Goal: Task Accomplishment & Management: Complete application form

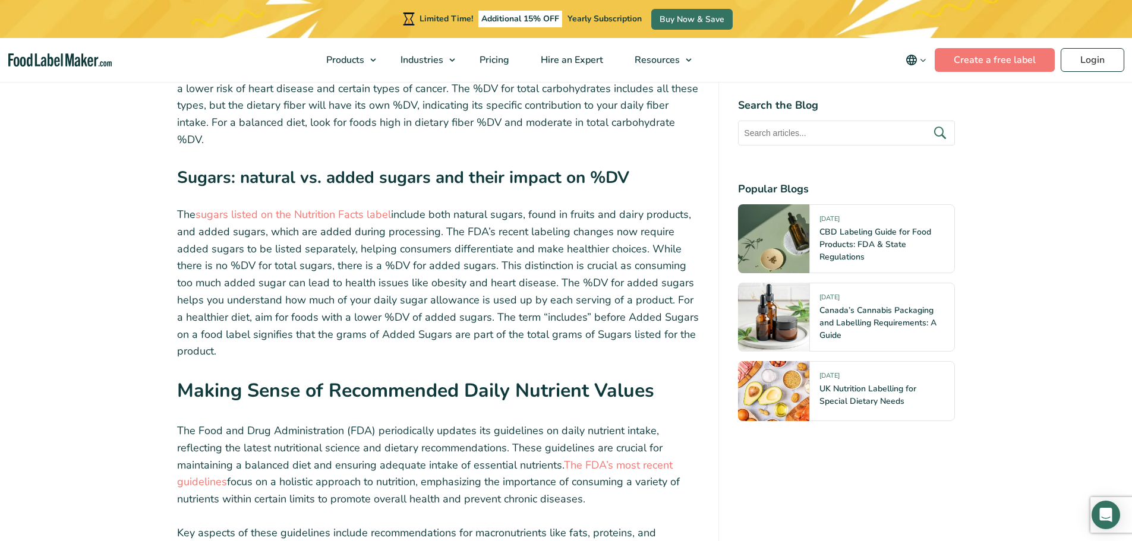
scroll to position [4833, 0]
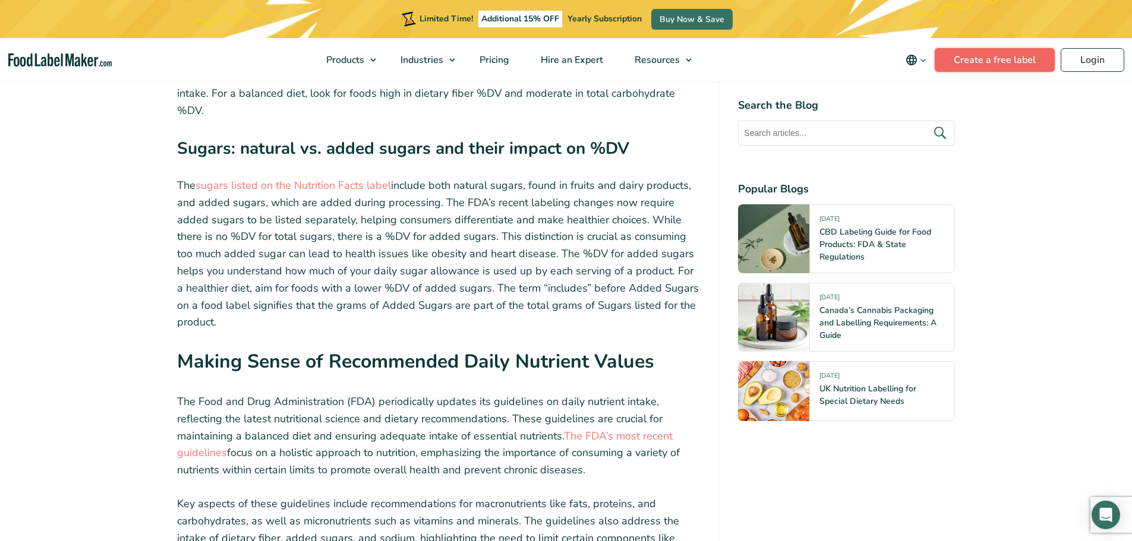
click at [1001, 65] on link "Create a free label" at bounding box center [995, 60] width 120 height 24
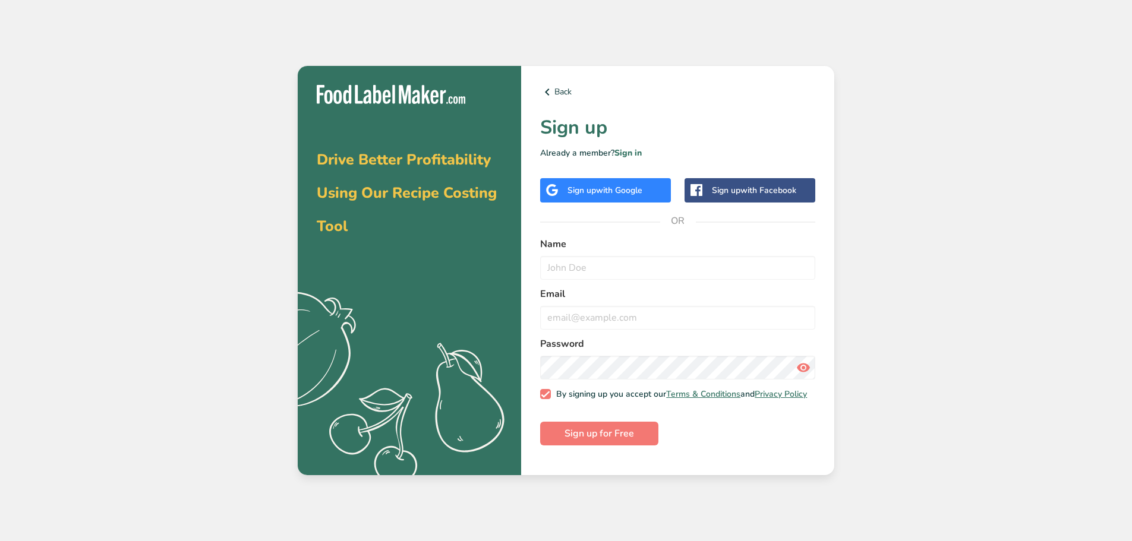
click at [638, 185] on span "with Google" at bounding box center [619, 190] width 46 height 11
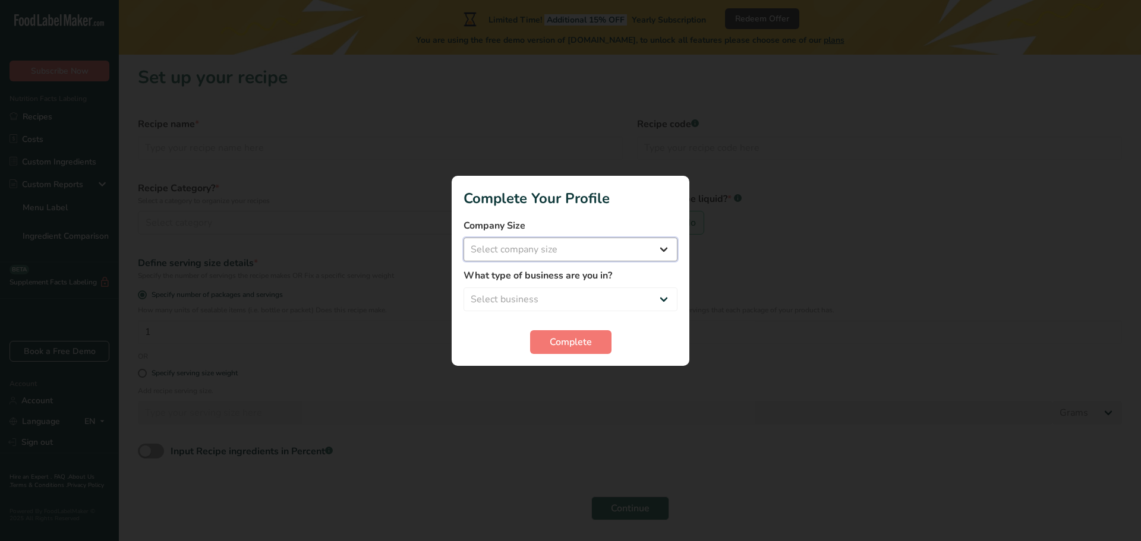
click at [661, 251] on select "Select company size Fewer than 10 Employees 10 to 50 Employees 51 to 500 Employ…" at bounding box center [571, 250] width 214 height 24
select select "2"
click at [464, 238] on select "Select company size Fewer than 10 Employees 10 to 50 Employees 51 to 500 Employ…" at bounding box center [571, 250] width 214 height 24
click at [635, 301] on select "Select business Packaged Food Manufacturer Restaurant & Cafe Bakery Meal Plans …" at bounding box center [571, 300] width 214 height 24
select select "1"
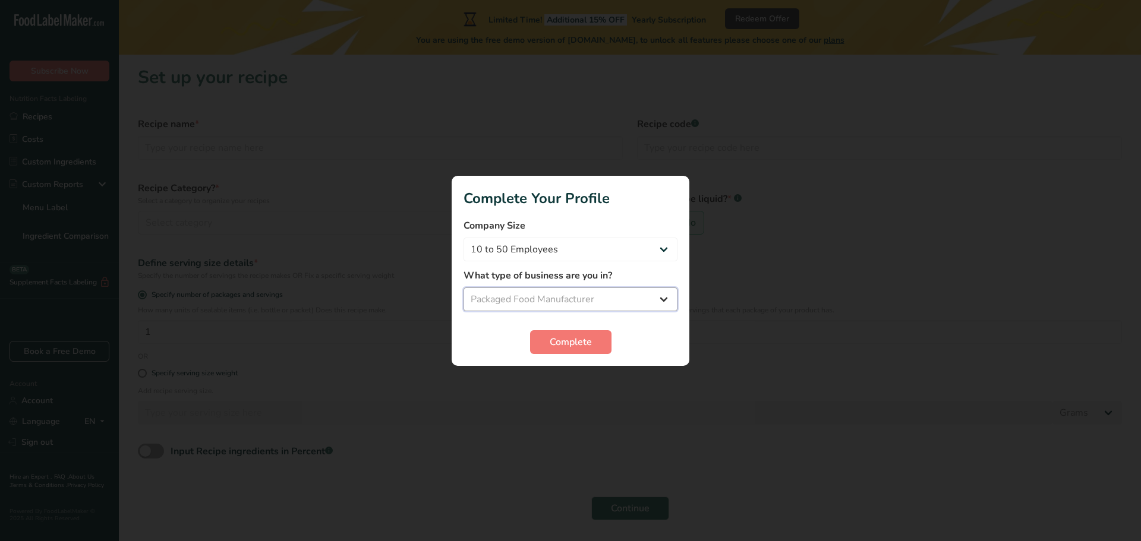
click at [464, 288] on select "Select business Packaged Food Manufacturer Restaurant & Cafe Bakery Meal Plans …" at bounding box center [571, 300] width 214 height 24
click at [589, 342] on span "Complete" at bounding box center [571, 342] width 42 height 14
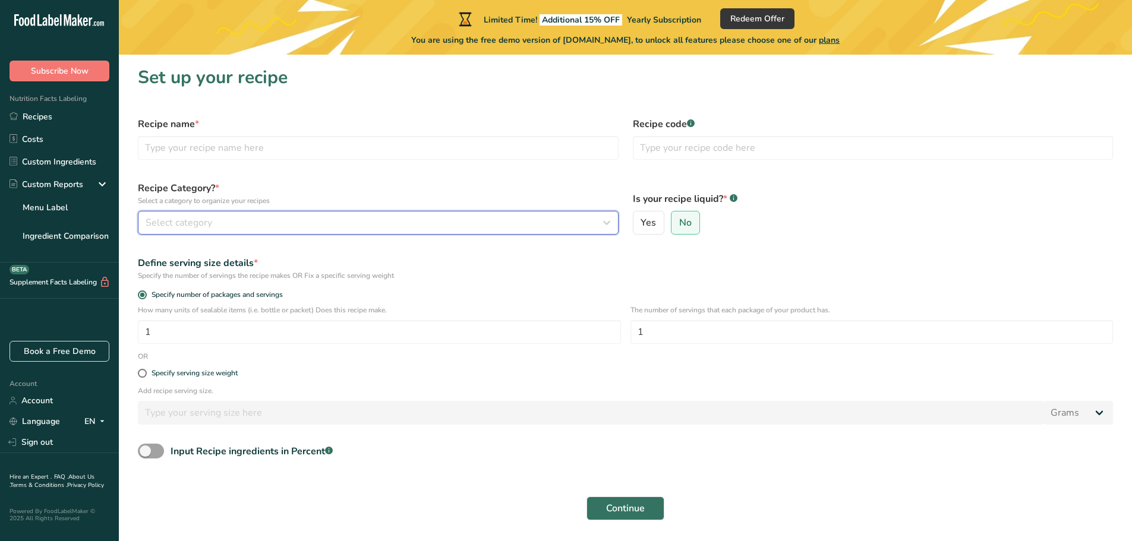
click at [607, 224] on icon "button" at bounding box center [607, 222] width 14 height 21
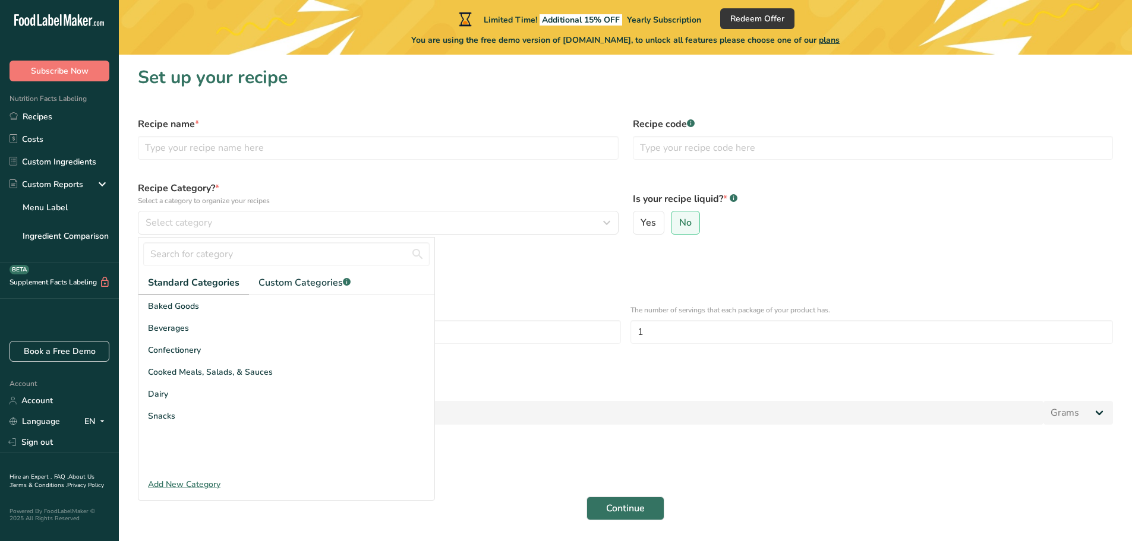
click at [536, 370] on label "Specify serving size weight" at bounding box center [625, 373] width 975 height 9
click at [146, 370] on input "Specify serving size weight" at bounding box center [142, 374] width 8 height 8
radio input "true"
radio input "false"
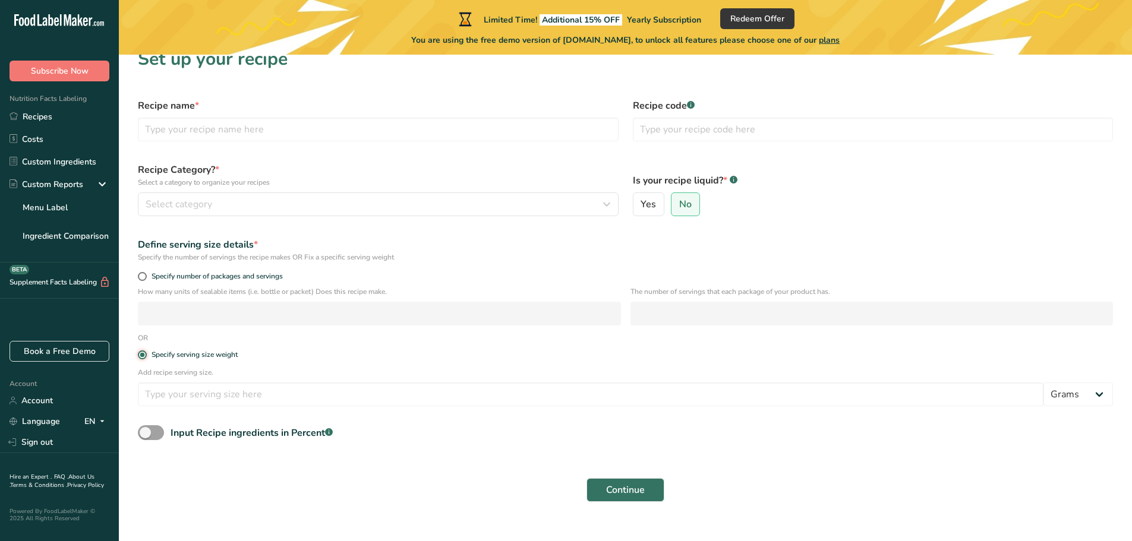
scroll to position [36, 0]
